Goal: Transaction & Acquisition: Purchase product/service

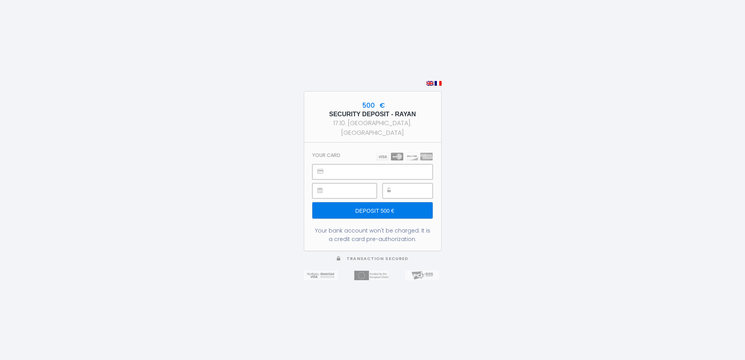
click at [438, 86] on img at bounding box center [437, 83] width 7 height 5
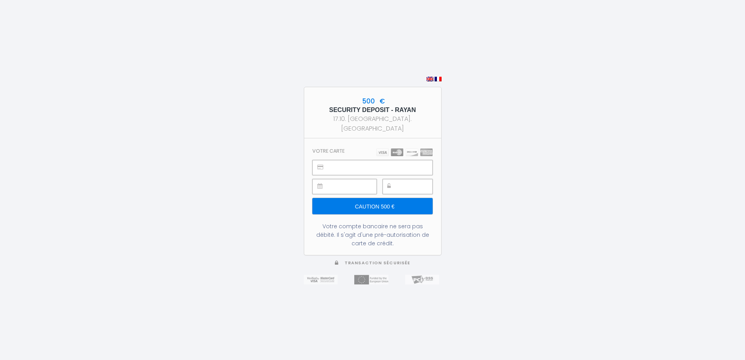
click at [429, 81] on img at bounding box center [429, 79] width 7 height 5
type input "Deposit 500 €"
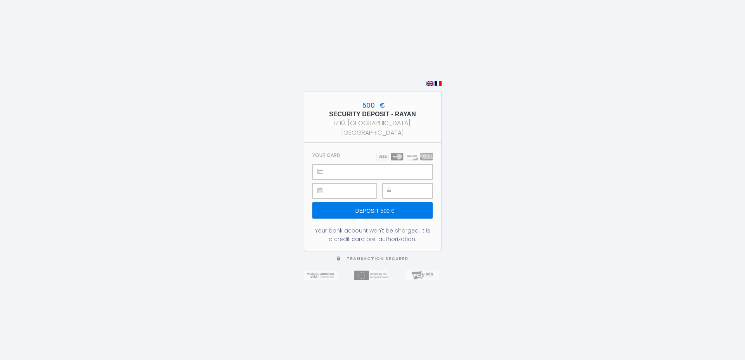
click at [673, 346] on div "500 € SECURITY DEPOSIT - RAYAN 17.10. [GEOGRAPHIC_DATA]. Karien Your card Depos…" at bounding box center [372, 180] width 745 height 360
click at [410, 208] on input "Deposit 500 €" at bounding box center [372, 210] width 120 height 16
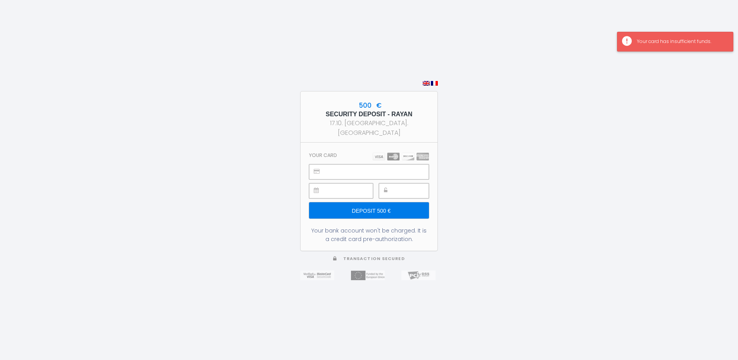
click at [627, 42] on div "Your card has insufficient funds." at bounding box center [675, 42] width 116 height 20
click at [372, 204] on input "Deposit 500 €" at bounding box center [369, 210] width 120 height 16
click at [405, 206] on input "Deposit 500 €" at bounding box center [369, 210] width 120 height 16
drag, startPoint x: 718, startPoint y: 43, endPoint x: 633, endPoint y: 38, distance: 84.3
click at [633, 38] on div "Your card has insufficient funds." at bounding box center [675, 42] width 116 height 20
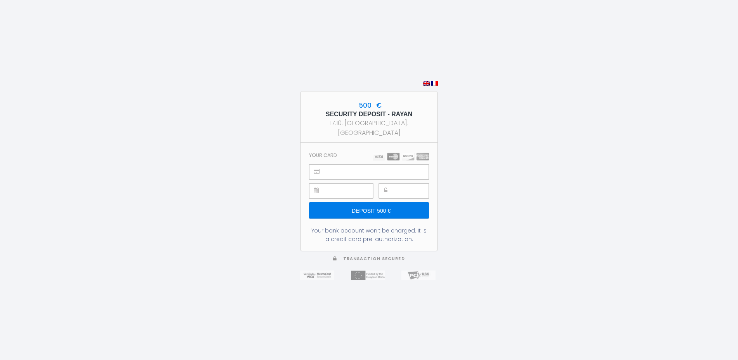
click at [377, 204] on input "Deposit 500 €" at bounding box center [369, 210] width 120 height 16
drag, startPoint x: 718, startPoint y: 41, endPoint x: 637, endPoint y: 40, distance: 81.5
click at [637, 40] on div "Your card has insufficient funds." at bounding box center [681, 41] width 88 height 7
click at [659, 256] on div "500 € SECURITY DEPOSIT - RAYAN 17.10. [GEOGRAPHIC_DATA]. Karien Your card Depos…" at bounding box center [369, 180] width 738 height 360
click at [619, 116] on div "500 € SECURITY DEPOSIT - RAYAN 17.10. [GEOGRAPHIC_DATA]. Karien Your card Depos…" at bounding box center [369, 180] width 738 height 360
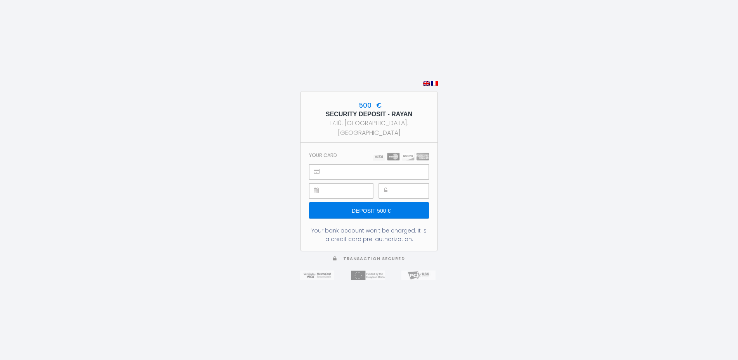
click at [389, 204] on input "Deposit 500 €" at bounding box center [369, 210] width 120 height 16
drag, startPoint x: 715, startPoint y: 40, endPoint x: 636, endPoint y: 42, distance: 79.1
click at [636, 42] on div "Your card has insufficient funds." at bounding box center [675, 42] width 116 height 20
click at [411, 202] on input "Deposit 500 €" at bounding box center [369, 210] width 120 height 16
